Goal: Transaction & Acquisition: Download file/media

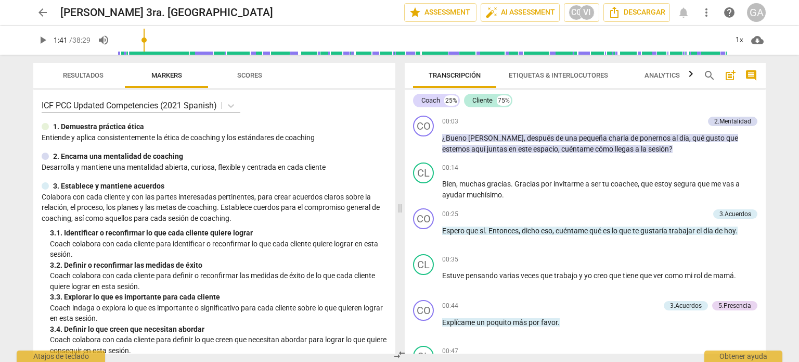
drag, startPoint x: 119, startPoint y: 35, endPoint x: 149, endPoint y: 44, distance: 31.9
click at [146, 44] on input "range" at bounding box center [422, 39] width 610 height 33
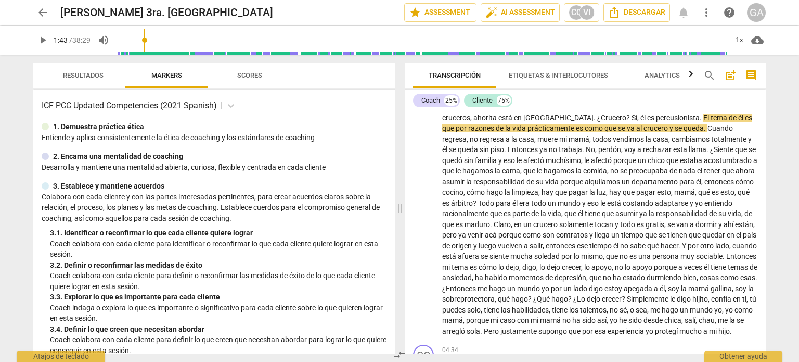
click at [43, 40] on span "play_arrow" at bounding box center [42, 40] width 12 height 12
drag, startPoint x: 146, startPoint y: 37, endPoint x: 445, endPoint y: 52, distance: 298.9
click at [445, 52] on input "range" at bounding box center [424, 39] width 606 height 33
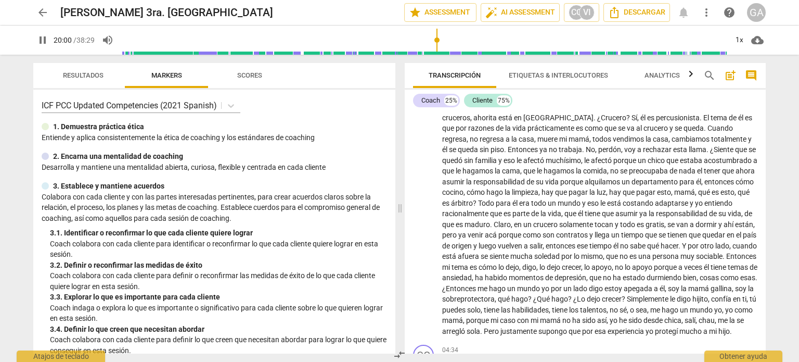
scroll to position [2636, 0]
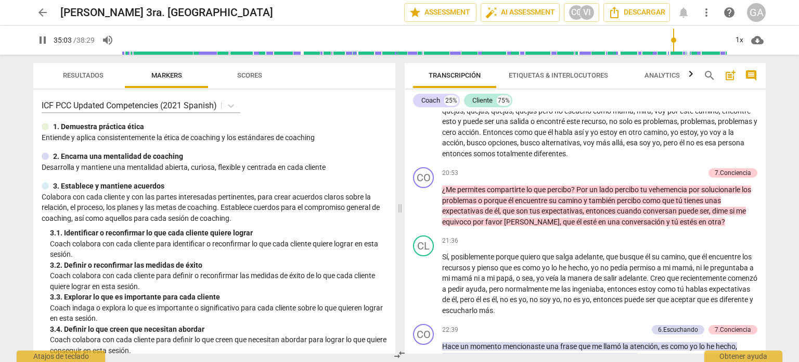
drag, startPoint x: 444, startPoint y: 41, endPoint x: 673, endPoint y: 41, distance: 228.9
click at [673, 41] on input "range" at bounding box center [424, 39] width 606 height 33
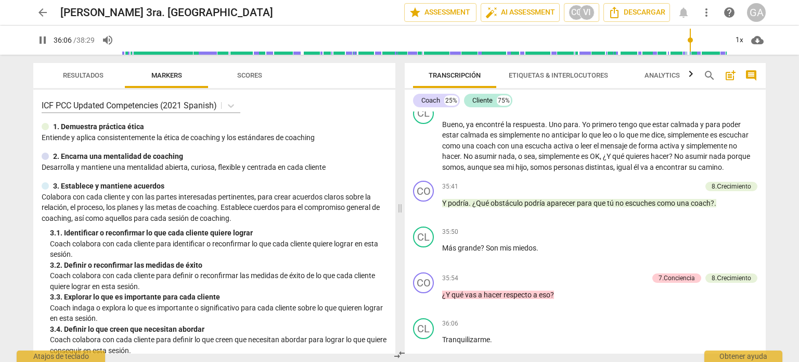
scroll to position [4644, 0]
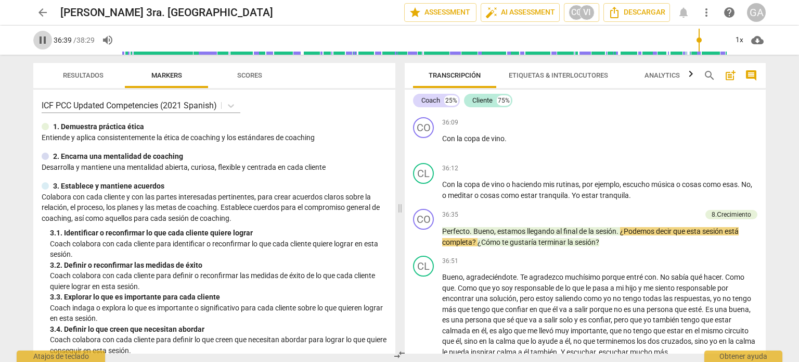
click at [44, 39] on span "pause" at bounding box center [42, 40] width 12 height 12
type input "2200"
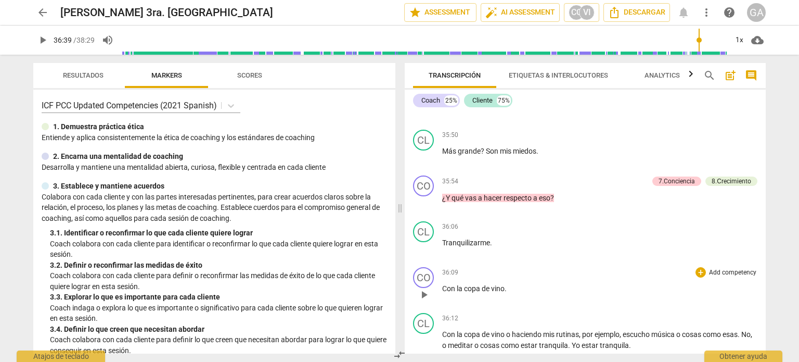
scroll to position [4488, 0]
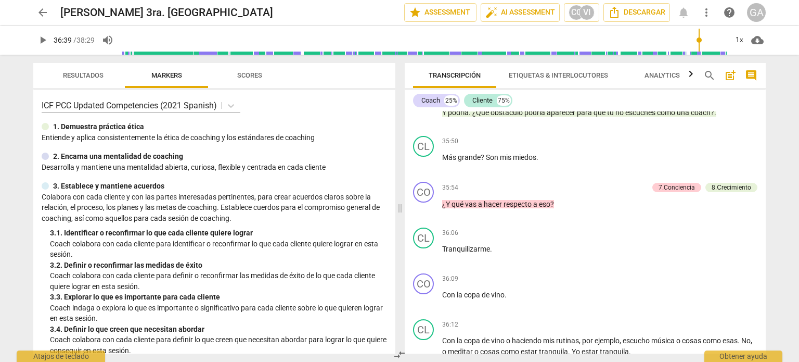
click at [552, 72] on span "Etiquetas & Interlocutores" at bounding box center [558, 75] width 99 height 8
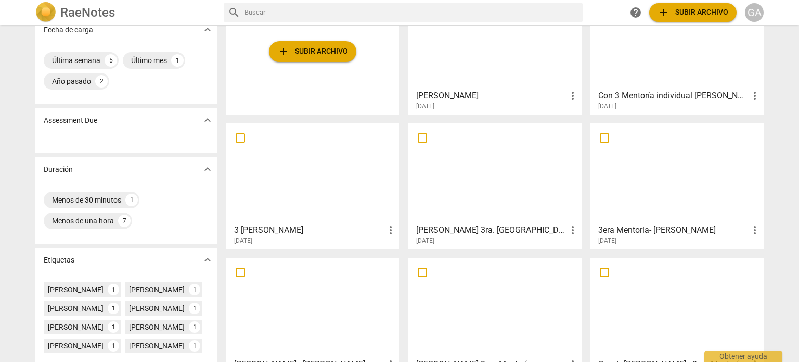
scroll to position [156, 0]
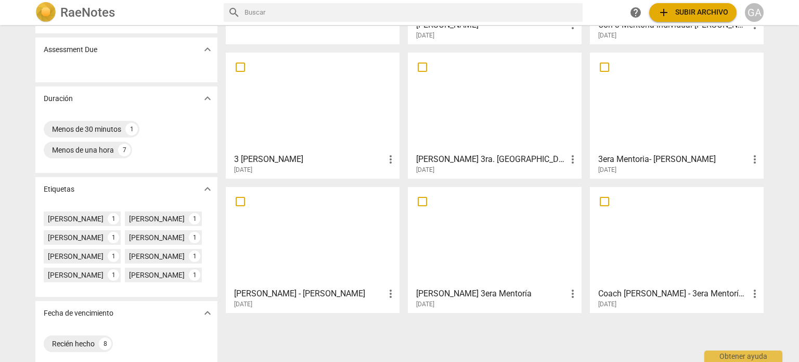
click at [465, 111] on div at bounding box center [494, 102] width 166 height 92
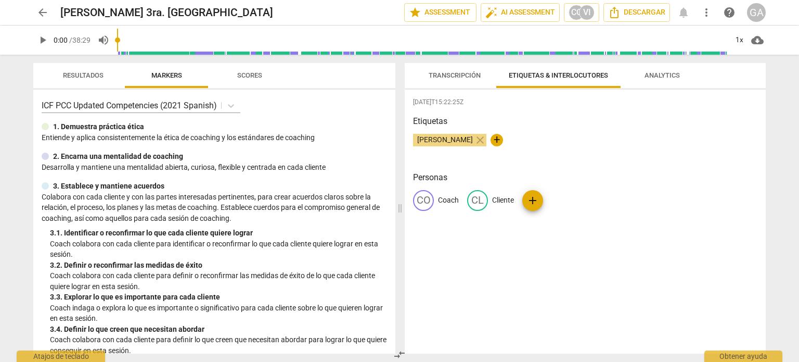
click at [451, 76] on span "Transcripción" at bounding box center [455, 75] width 52 height 8
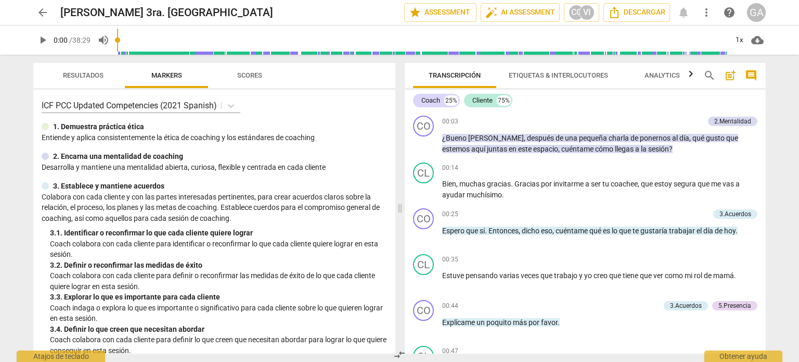
drag, startPoint x: 765, startPoint y: 118, endPoint x: 765, endPoint y: 137, distance: 18.7
click at [765, 137] on div "CO play_arrow pause 00:03 + Add competency 2.Mentalidad keyboard_arrow_right ¿B…" at bounding box center [585, 232] width 361 height 242
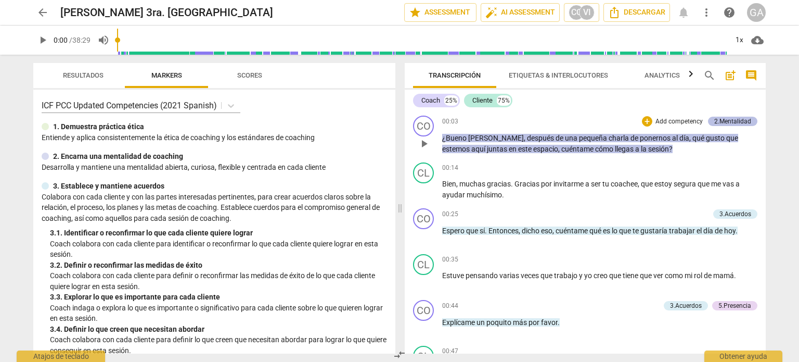
click at [730, 119] on div "2.Mentalidad" at bounding box center [732, 121] width 37 height 9
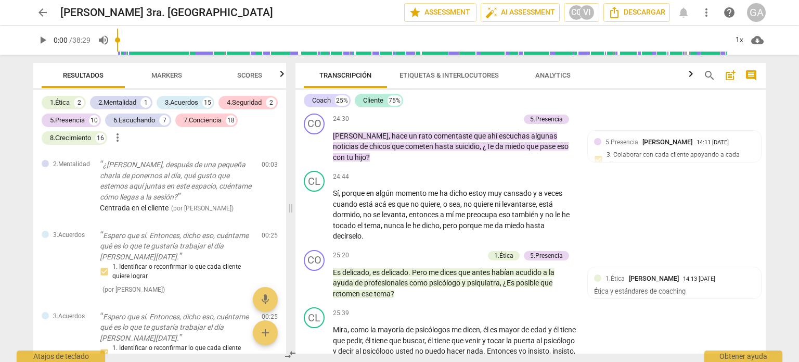
scroll to position [3589, 0]
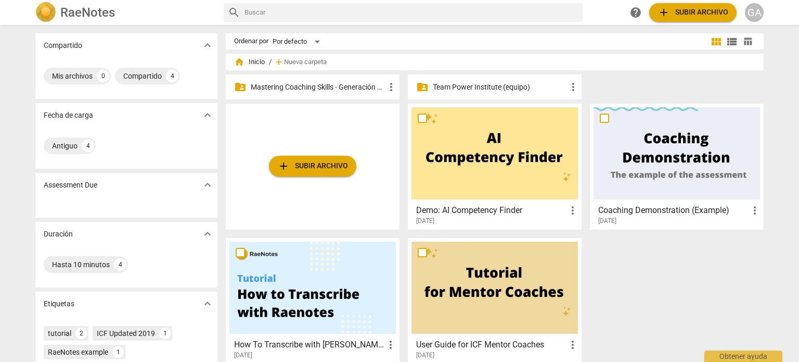
click at [289, 84] on p "Mastering Coaching Skills - Generación 31" at bounding box center [318, 87] width 134 height 11
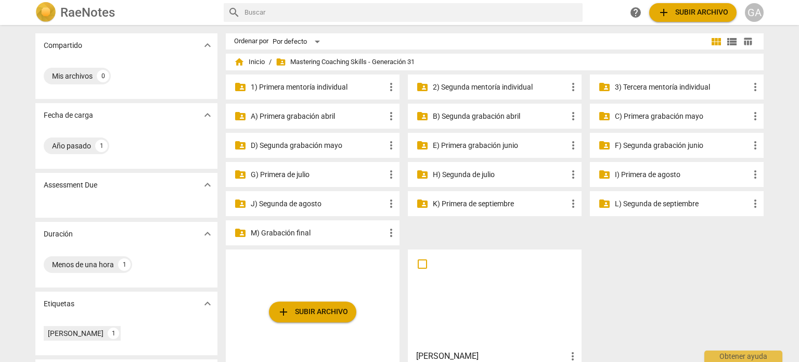
click at [295, 201] on p "J) Segunda de agosto" at bounding box center [318, 203] width 134 height 11
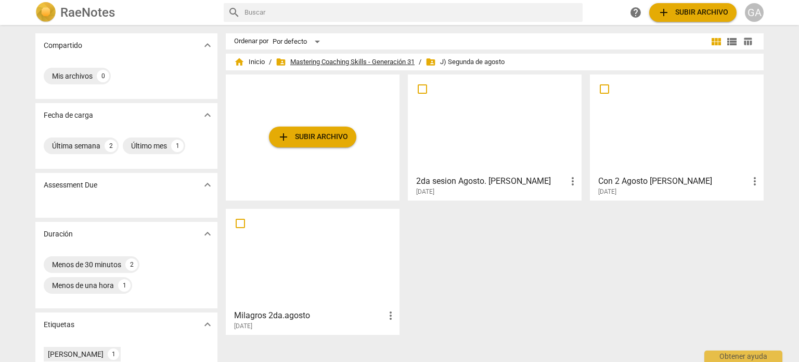
click at [338, 58] on span "folder_shared Mastering Coaching Skills - Generación 31" at bounding box center [345, 62] width 139 height 10
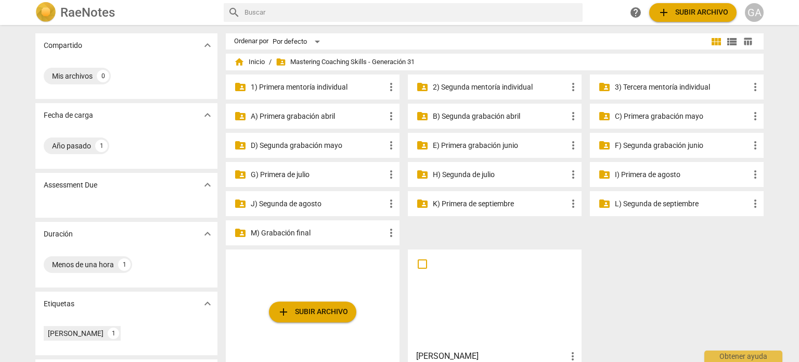
click at [478, 175] on p "H) Segunda de julio" at bounding box center [500, 174] width 134 height 11
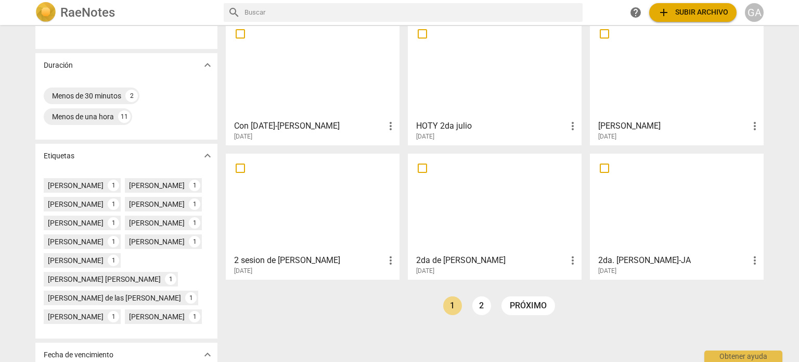
scroll to position [208, 0]
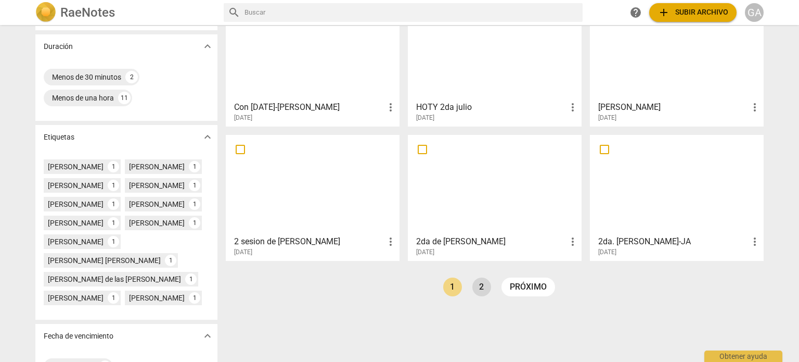
click at [479, 285] on link "2" at bounding box center [481, 286] width 19 height 19
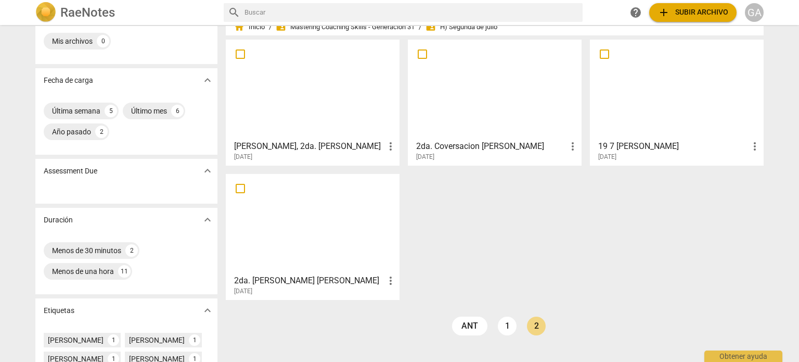
scroll to position [52, 0]
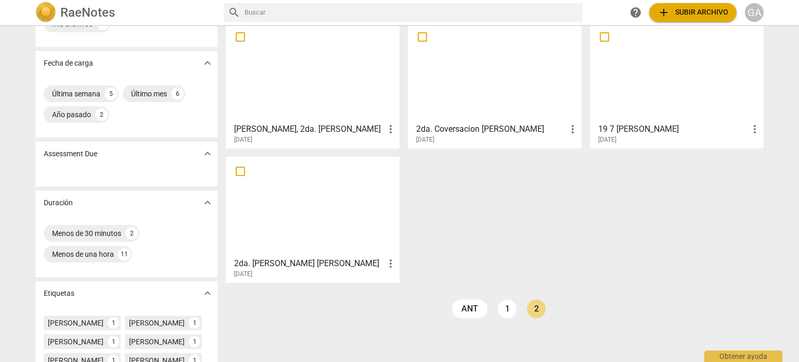
click at [312, 218] on div at bounding box center [312, 206] width 166 height 92
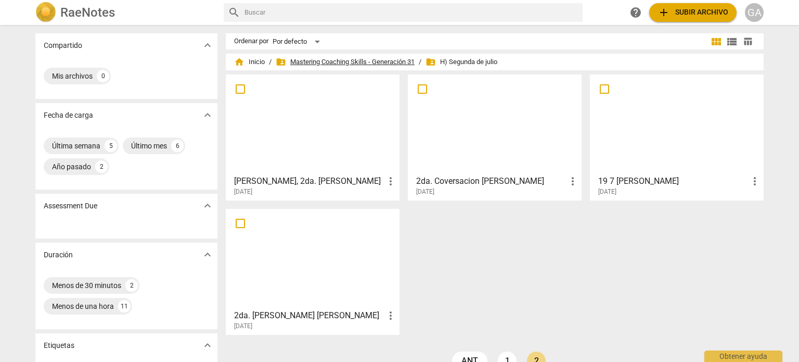
click at [322, 62] on span "folder_shared Mastering Coaching Skills - Generación 31" at bounding box center [345, 62] width 139 height 10
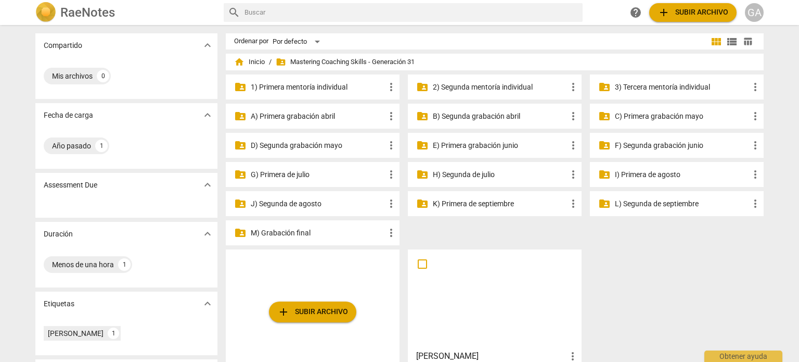
click at [637, 172] on p "I) Primera de agosto" at bounding box center [682, 174] width 134 height 11
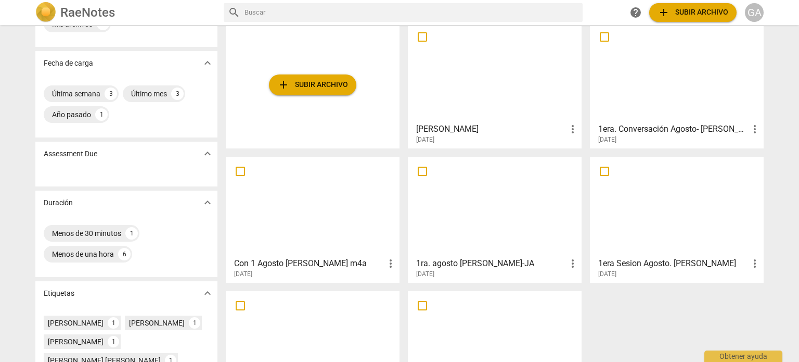
scroll to position [104, 0]
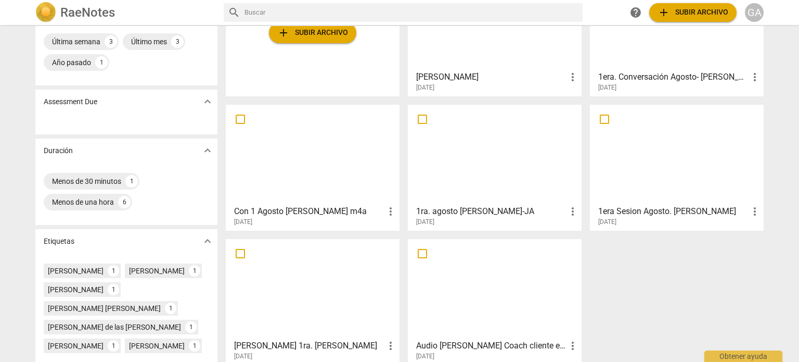
click at [678, 179] on div at bounding box center [677, 154] width 166 height 92
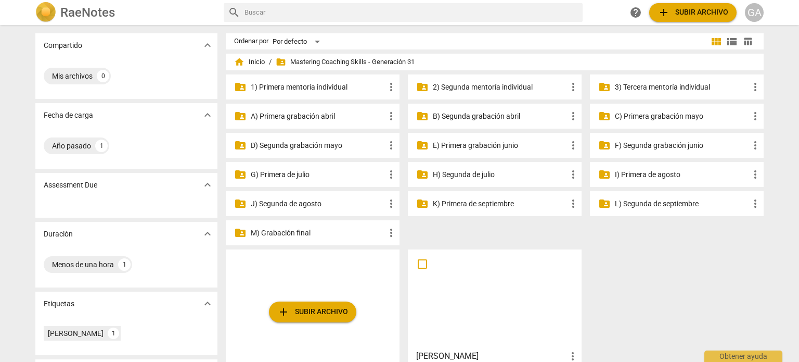
click at [281, 203] on p "J) Segunda de agosto" at bounding box center [318, 203] width 134 height 11
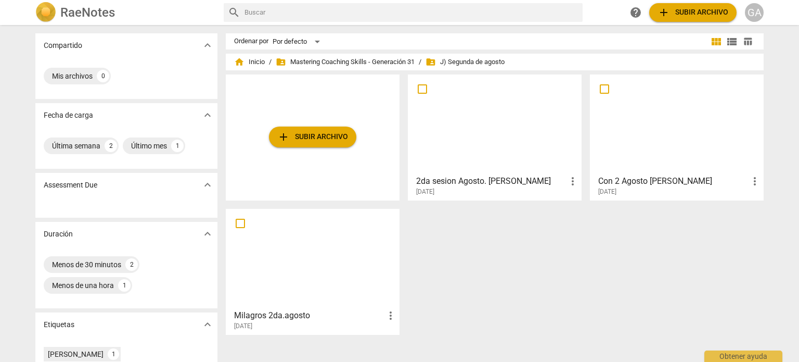
click at [493, 174] on div "2da sesion Agosto. [PERSON_NAME] more_vert [DATE]" at bounding box center [494, 183] width 167 height 26
click at [318, 60] on span "folder_shared Mastering Coaching Skills - Generación 31" at bounding box center [345, 62] width 139 height 10
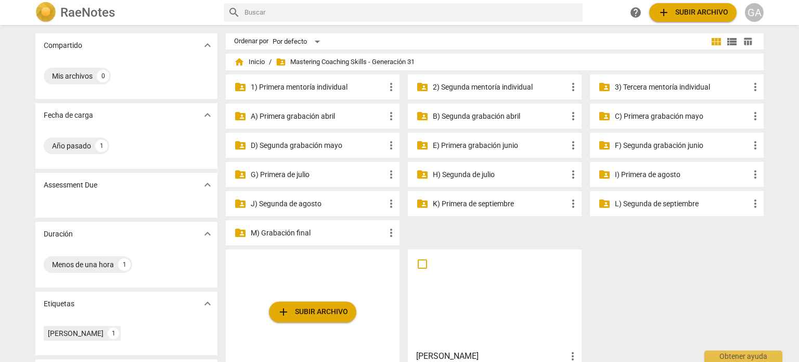
click at [448, 201] on p "K) Primera de septiembre" at bounding box center [500, 203] width 134 height 11
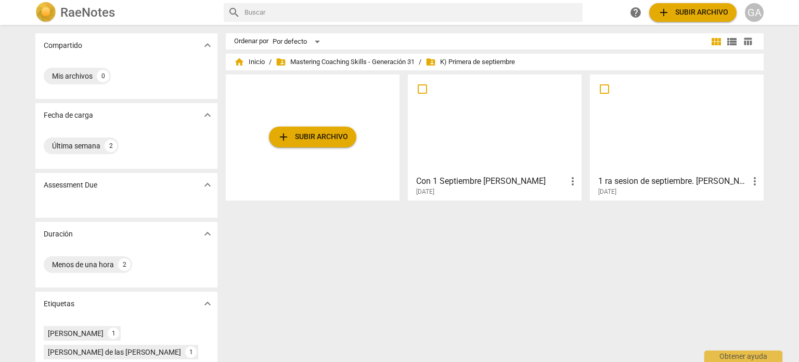
click at [645, 159] on div at bounding box center [677, 124] width 166 height 92
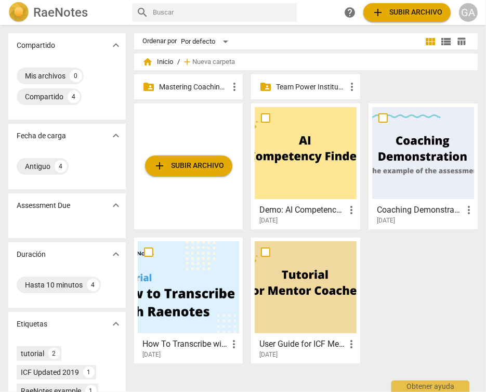
click at [189, 86] on p "Mastering Coaching Skills - Generación 31" at bounding box center [194, 87] width 70 height 11
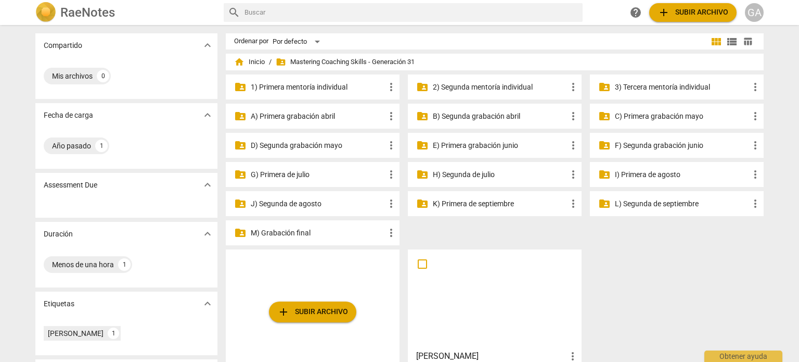
click at [486, 203] on p "L) Segunda de septiembre" at bounding box center [682, 203] width 134 height 11
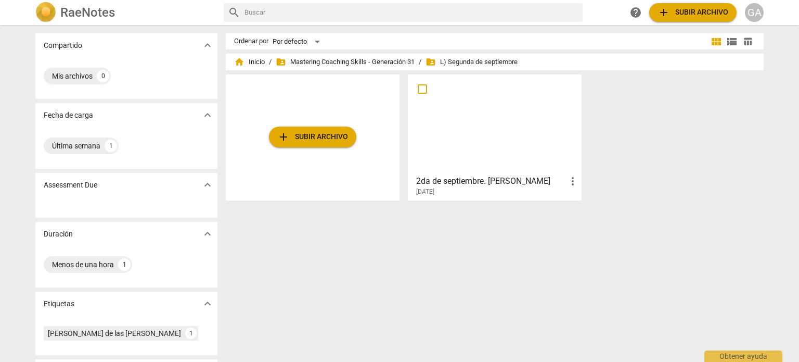
click at [486, 145] on div at bounding box center [494, 124] width 166 height 92
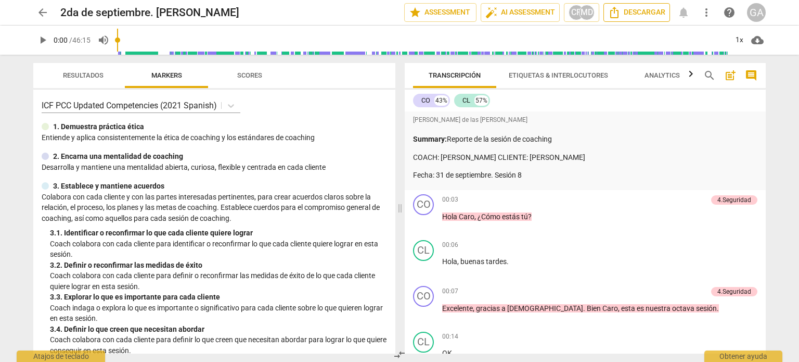
click at [486, 10] on span "Descargar" at bounding box center [636, 12] width 57 height 12
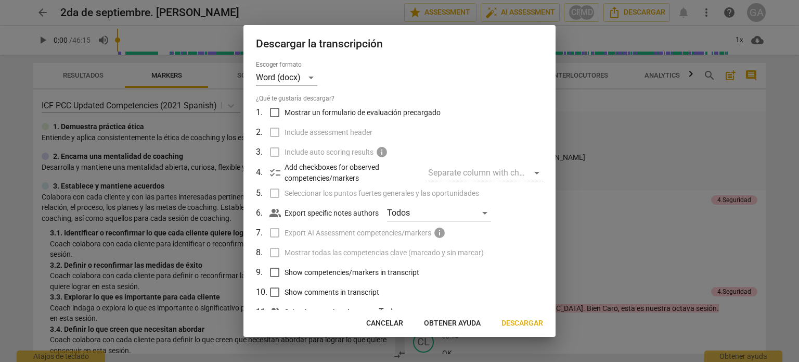
click at [486, 322] on span "Descargar" at bounding box center [522, 323] width 42 height 10
